Goal: Download file/media

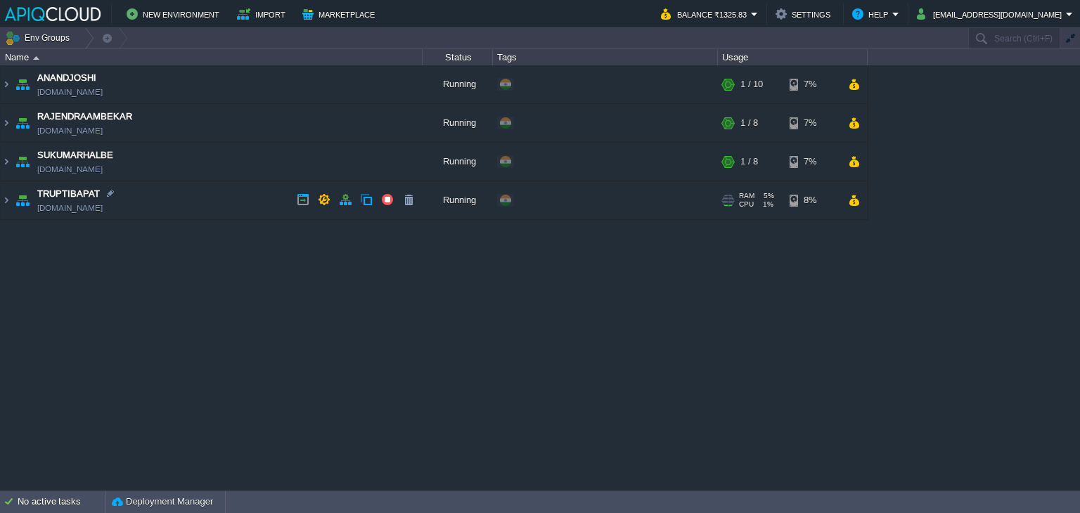
click at [228, 203] on td "TRUPTIBAPAT [DOMAIN_NAME]" at bounding box center [212, 200] width 422 height 39
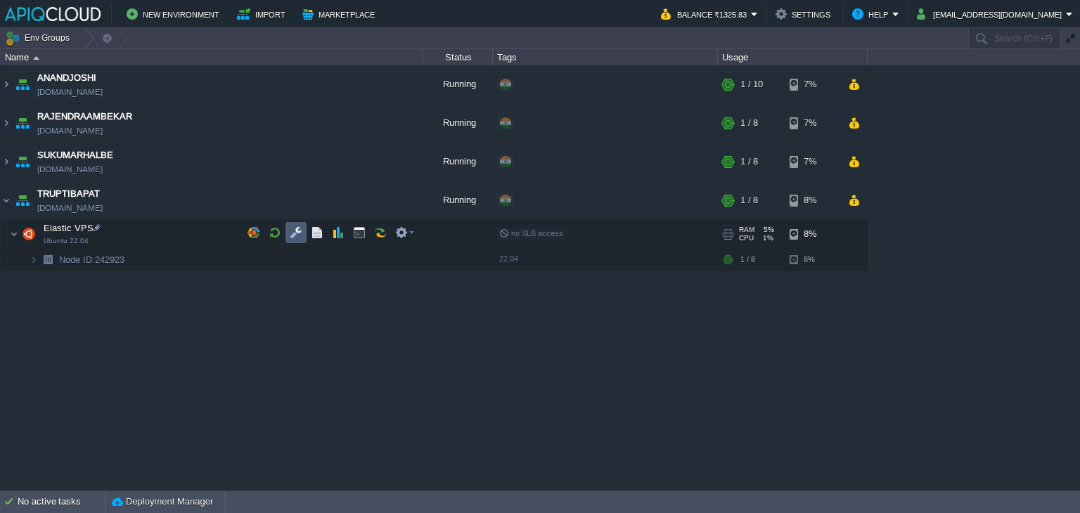
click at [291, 231] on button "button" at bounding box center [296, 232] width 13 height 13
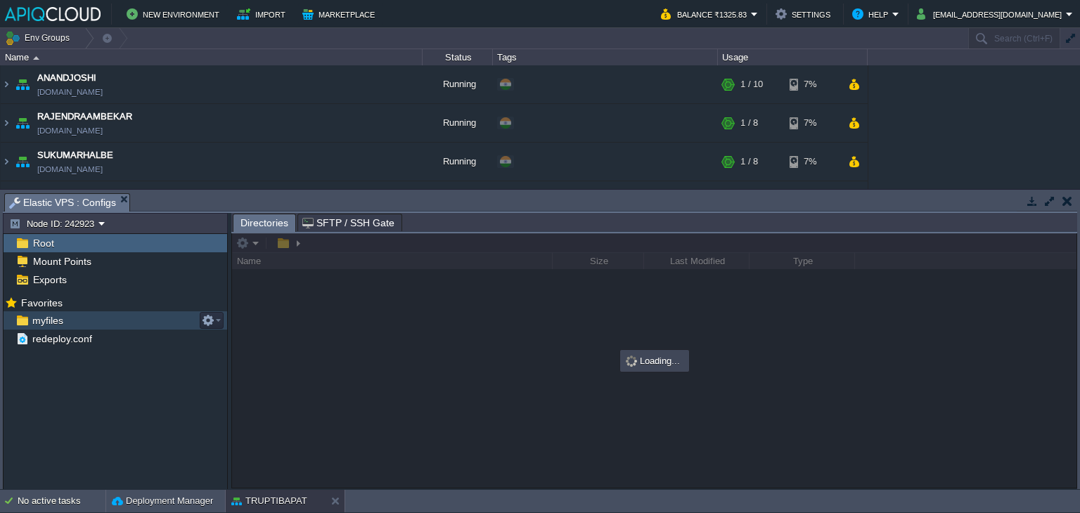
click at [37, 321] on span "myfiles" at bounding box center [48, 320] width 36 height 13
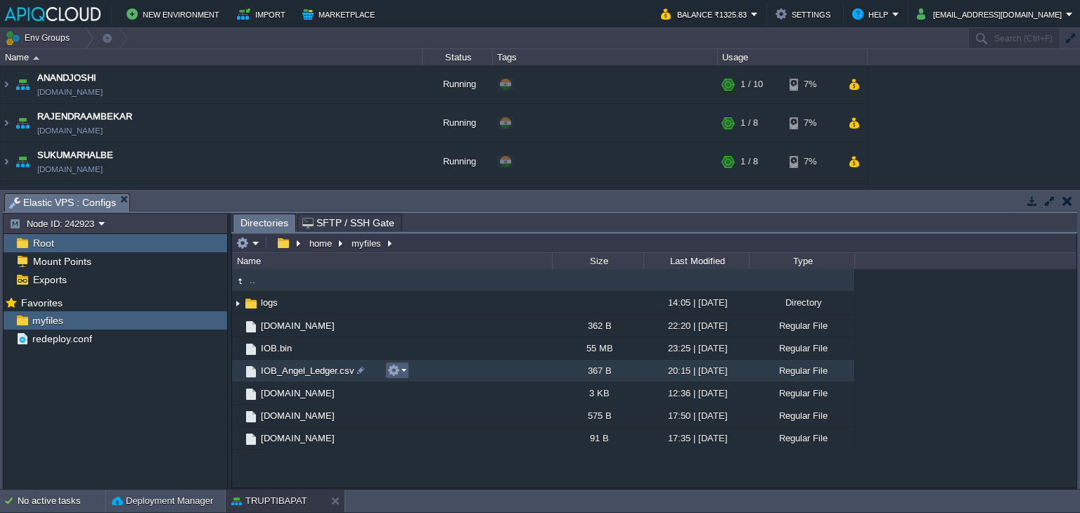
click at [392, 366] on button "button" at bounding box center [394, 370] width 13 height 13
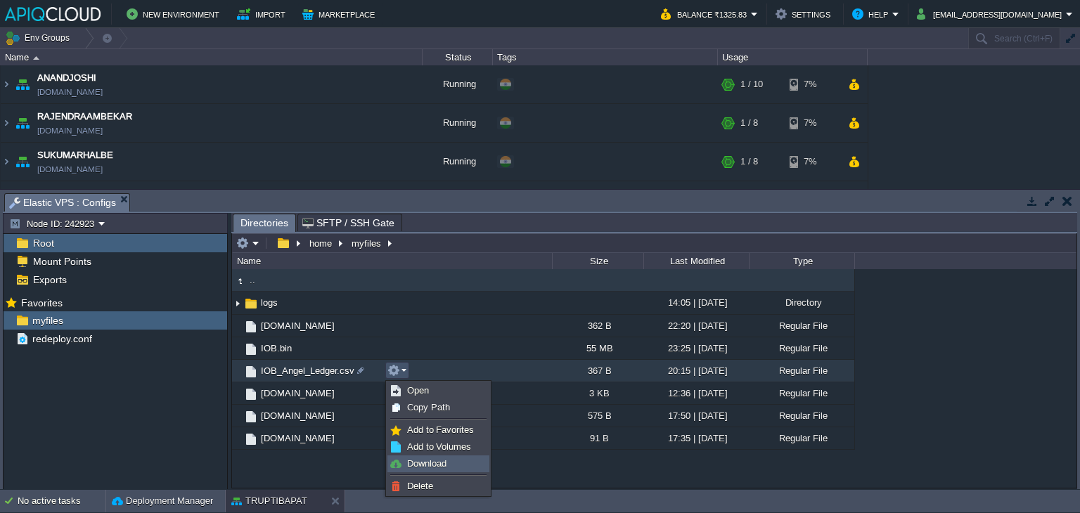
click at [435, 459] on span "Download" at bounding box center [426, 464] width 39 height 11
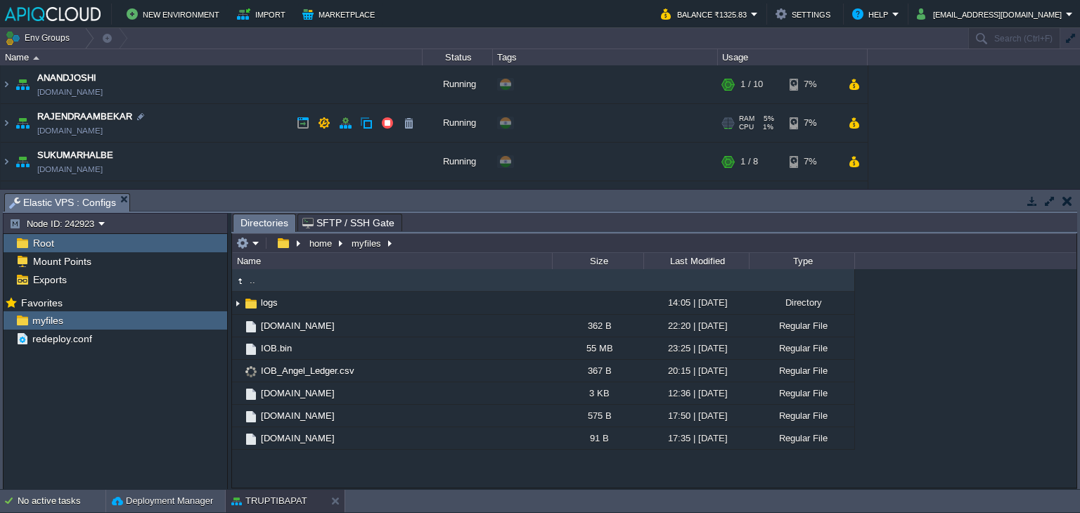
click at [11, 119] on td "RAJENDRAAMBEKAR [DOMAIN_NAME]" at bounding box center [212, 123] width 422 height 39
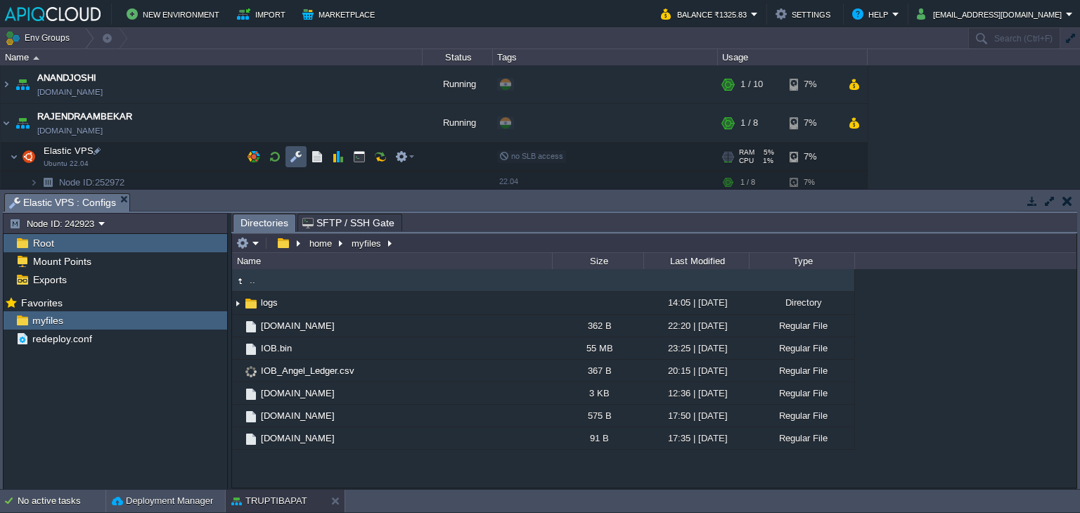
click at [295, 155] on button "button" at bounding box center [296, 157] width 13 height 13
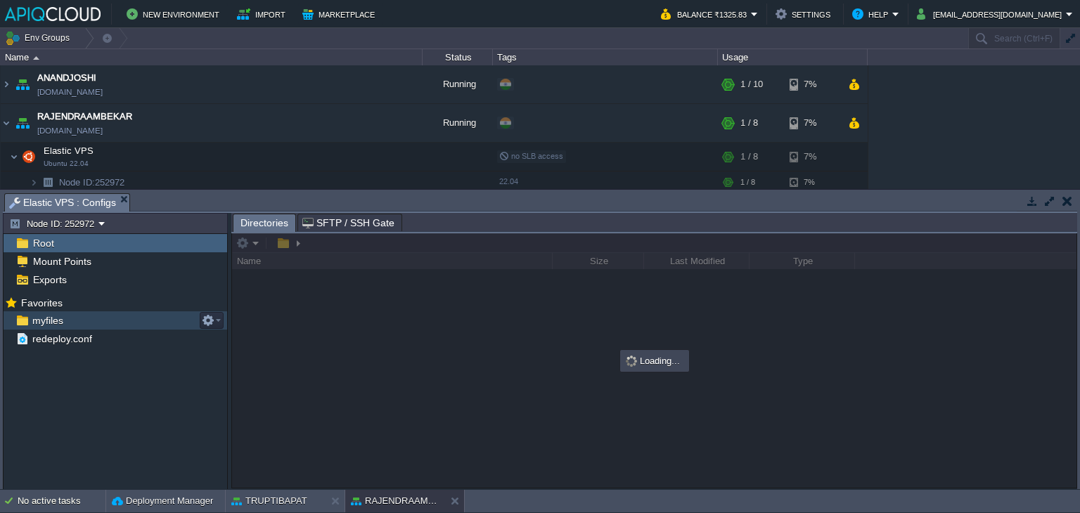
click at [44, 320] on span "myfiles" at bounding box center [48, 320] width 36 height 13
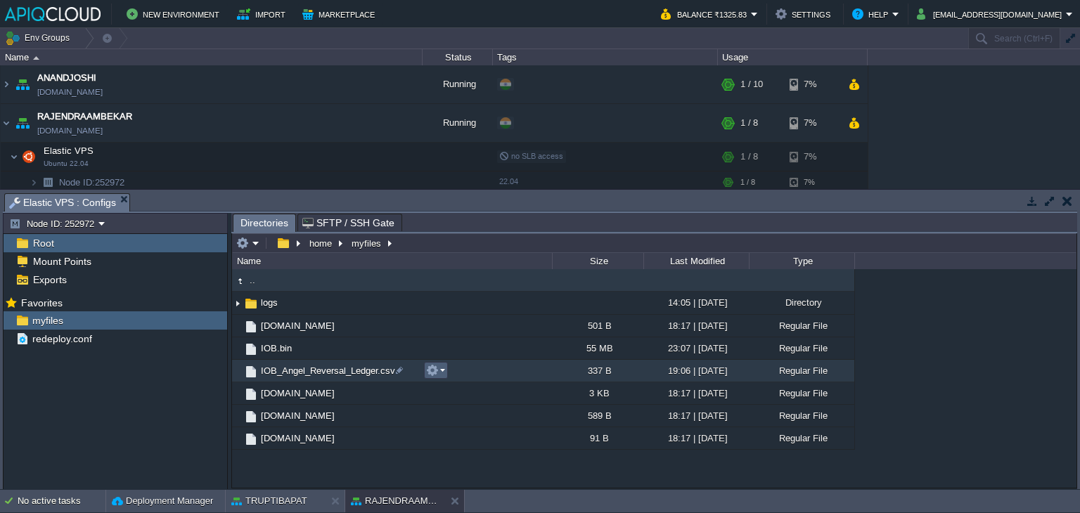
click at [434, 370] on button "button" at bounding box center [432, 370] width 13 height 13
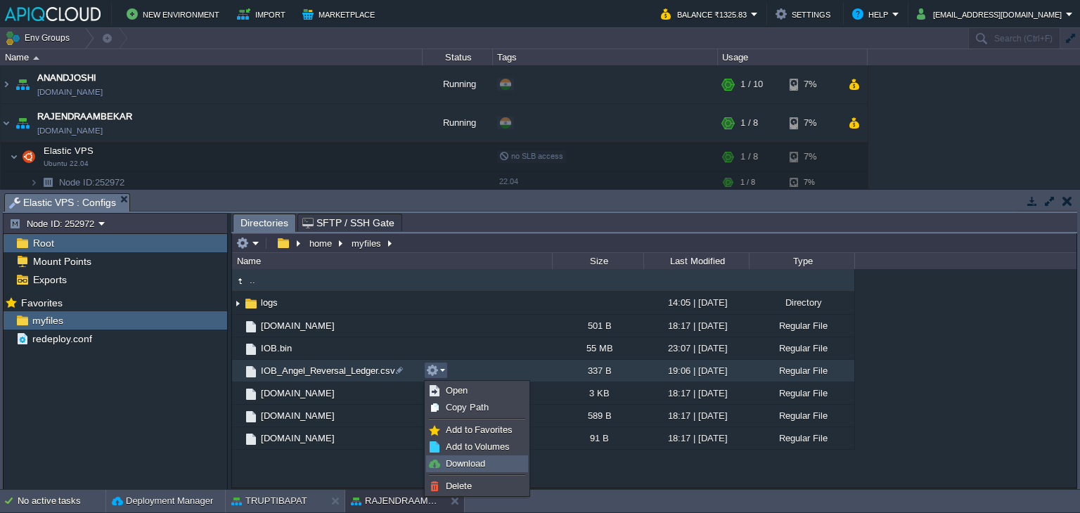
click at [476, 463] on span "Download" at bounding box center [465, 464] width 39 height 11
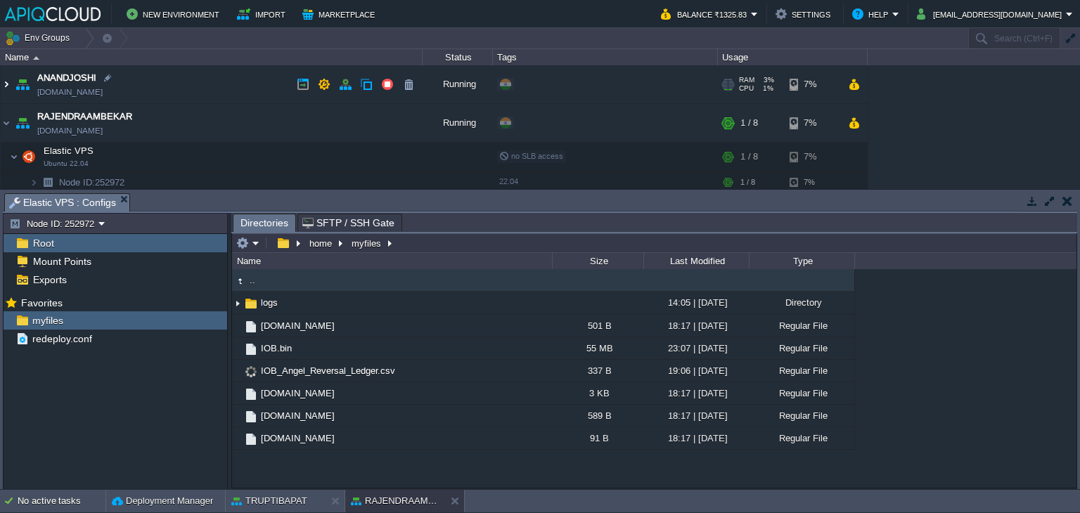
click at [8, 82] on img at bounding box center [6, 84] width 11 height 38
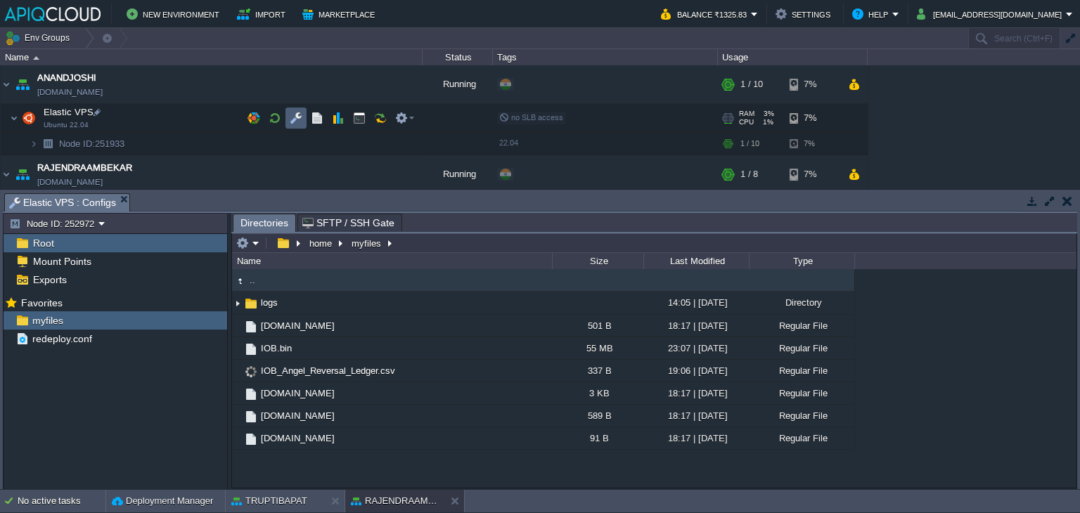
click at [295, 115] on button "button" at bounding box center [296, 118] width 13 height 13
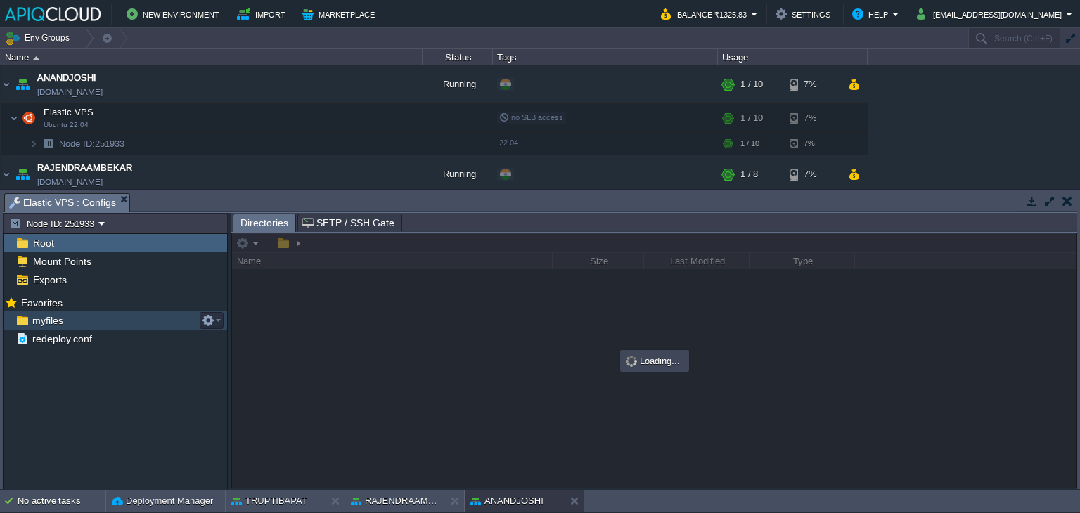
click at [49, 328] on div "myfiles" at bounding box center [116, 321] width 224 height 18
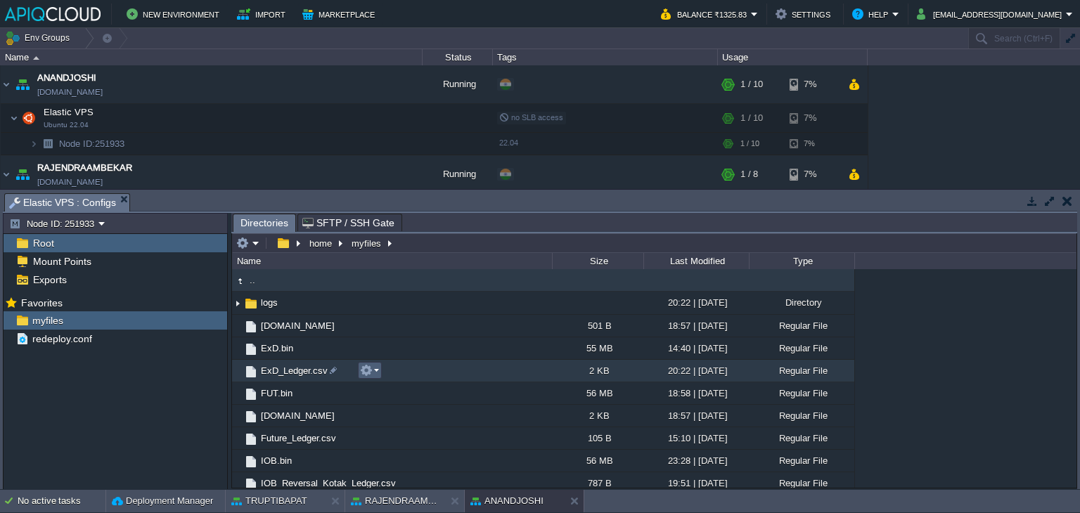
click at [373, 368] on em at bounding box center [369, 370] width 19 height 13
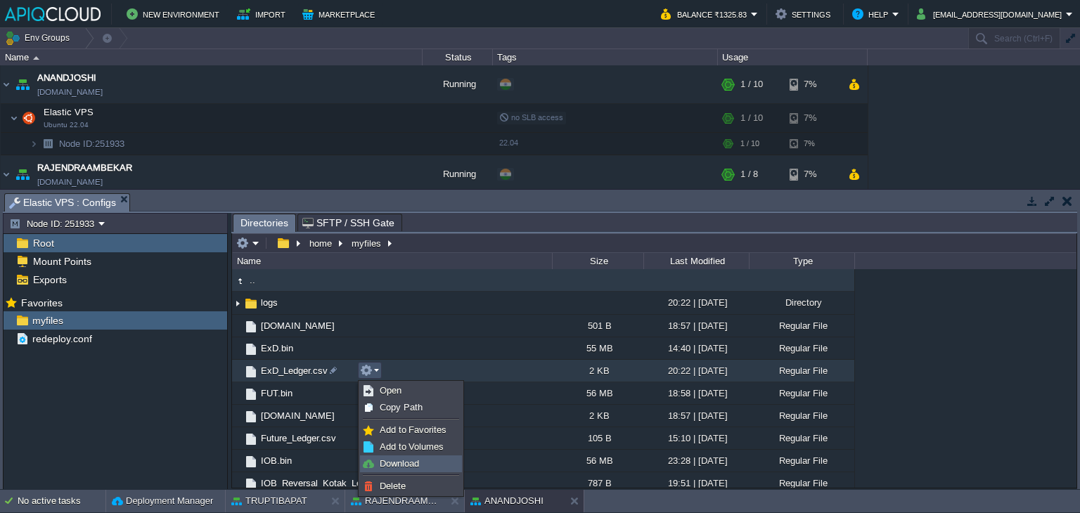
click at [421, 460] on link "Download" at bounding box center [411, 463] width 101 height 15
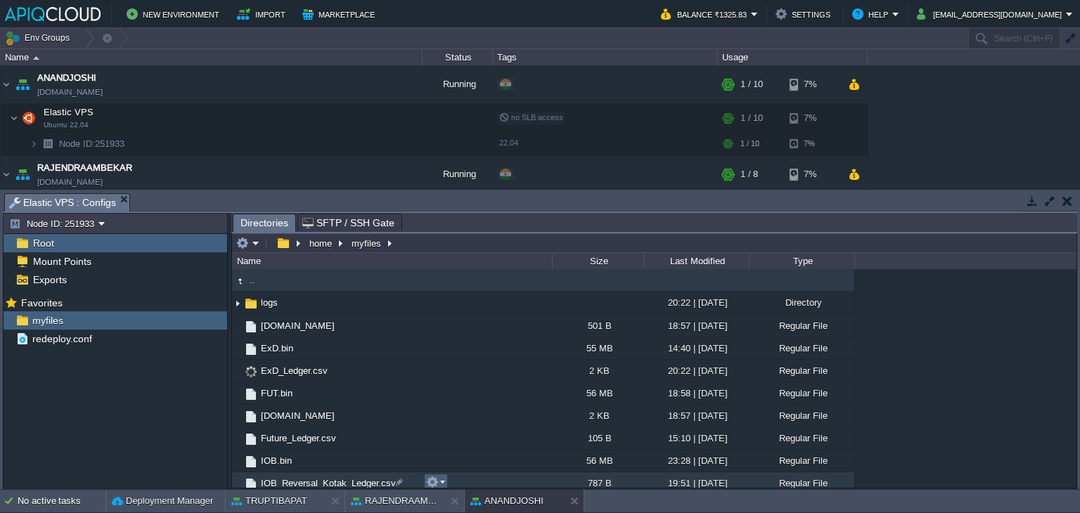
click at [439, 482] on em at bounding box center [435, 482] width 19 height 13
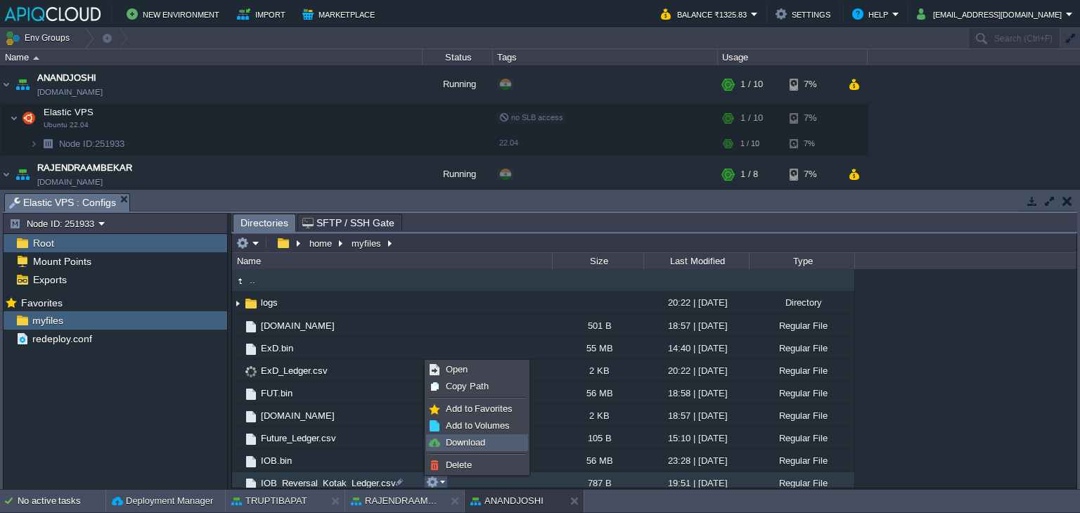
click at [458, 446] on span "Download" at bounding box center [465, 442] width 39 height 11
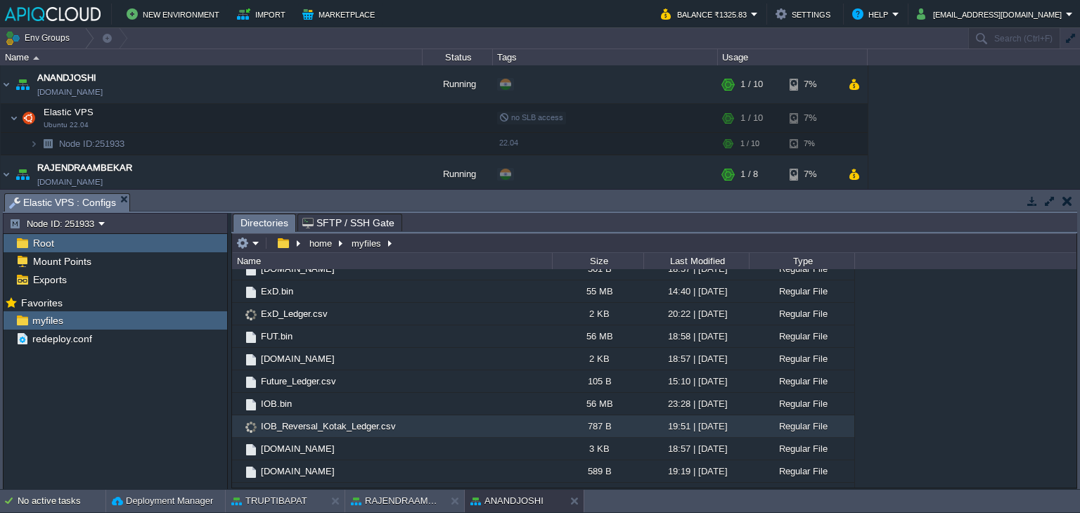
scroll to position [72, 0]
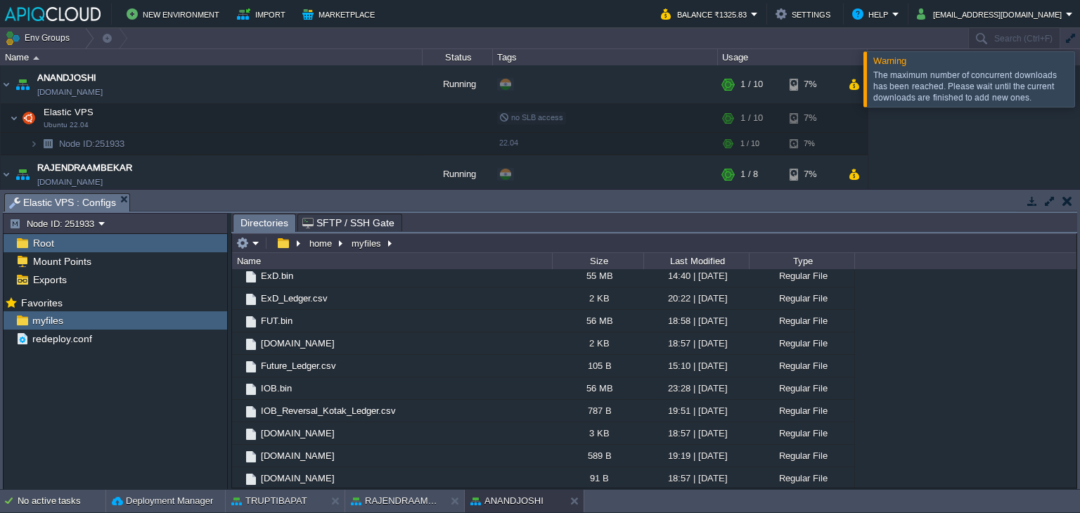
click at [1080, 83] on div at bounding box center [1097, 78] width 0 height 55
